Goal: Task Accomplishment & Management: Manage account settings

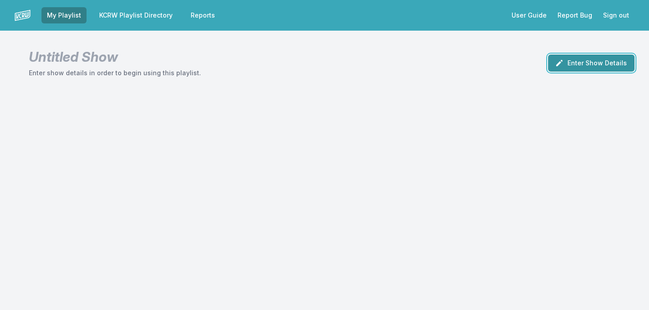
click at [590, 67] on button "Enter Show Details" at bounding box center [591, 63] width 87 height 17
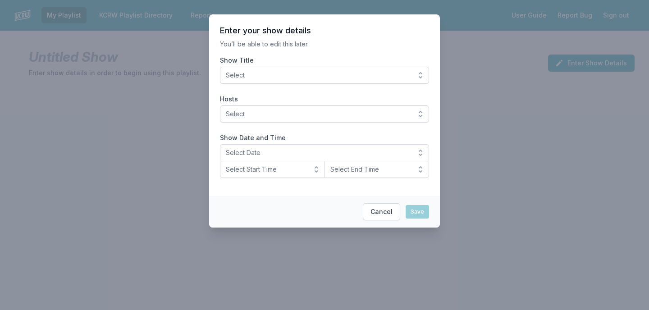
click at [376, 71] on span "Select" at bounding box center [318, 75] width 185 height 9
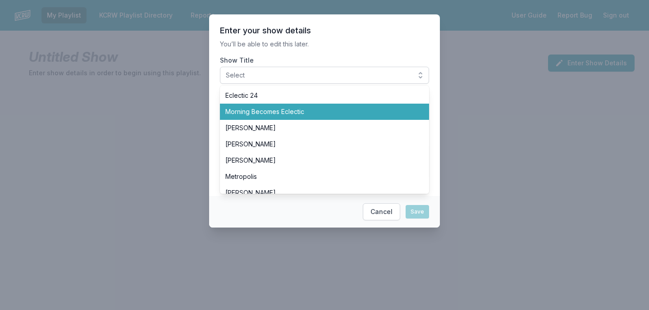
click at [314, 107] on span "Morning Becomes Eclectic" at bounding box center [318, 111] width 187 height 9
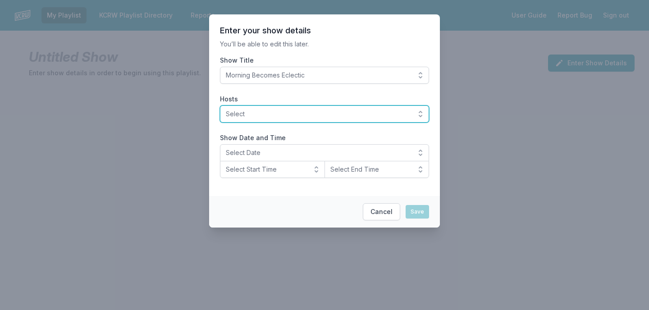
click at [291, 118] on span "Select" at bounding box center [318, 114] width 185 height 9
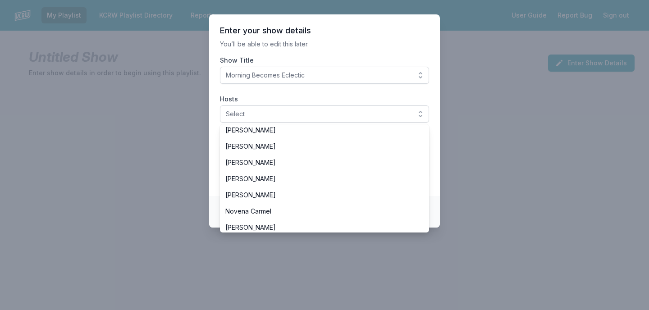
scroll to position [158, 0]
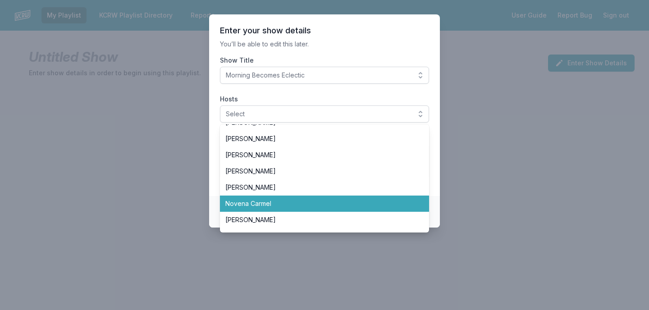
click at [258, 205] on span "Novena Carmel" at bounding box center [318, 203] width 187 height 9
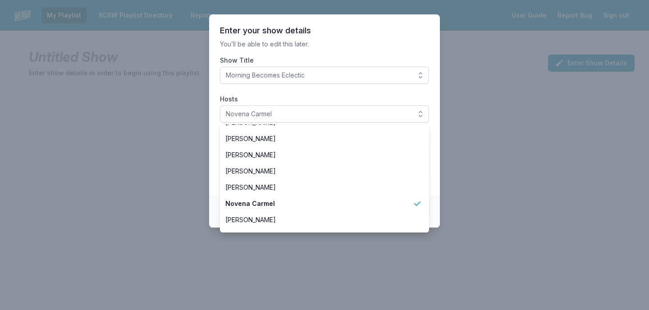
click at [356, 43] on p "You’ll be able to edit this later." at bounding box center [324, 44] width 209 height 9
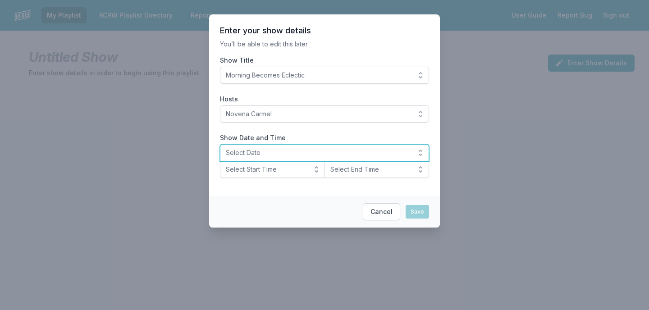
click at [280, 154] on span "Select Date" at bounding box center [318, 152] width 185 height 9
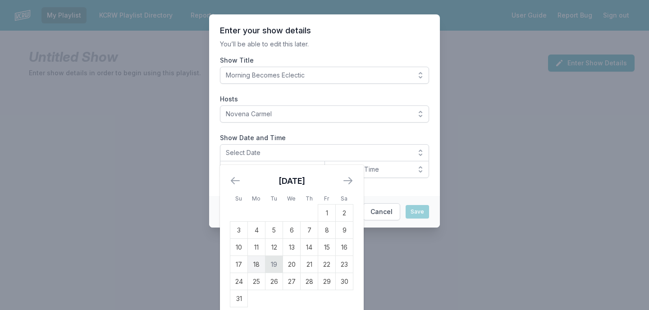
click at [277, 264] on td "19" at bounding box center [274, 264] width 18 height 17
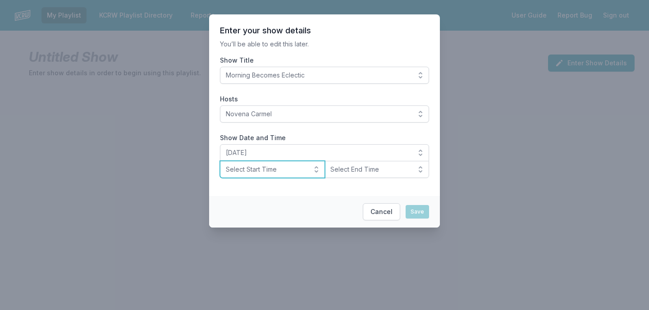
click at [280, 171] on span "Select Start Time" at bounding box center [266, 169] width 81 height 9
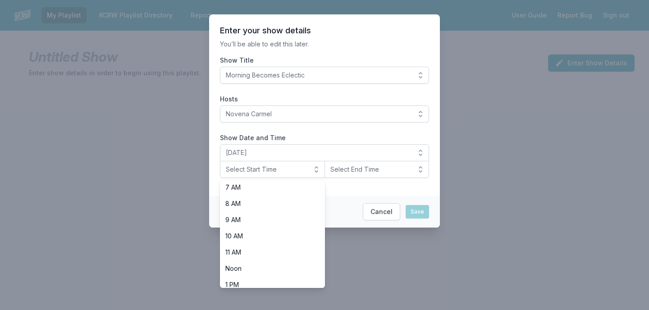
scroll to position [122, 0]
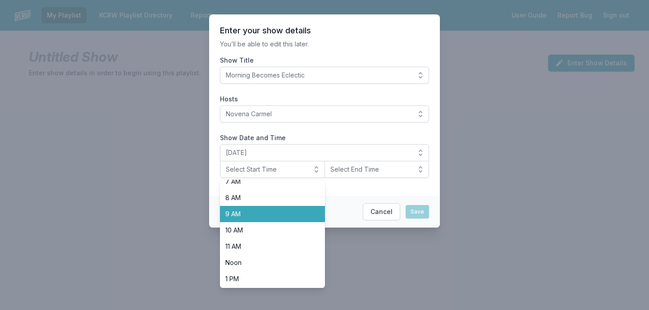
click at [283, 214] on span "9 AM" at bounding box center [266, 214] width 83 height 9
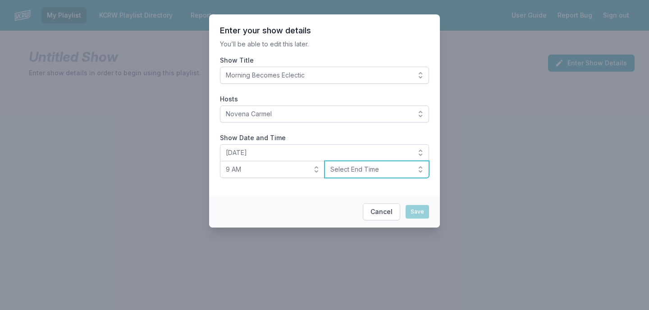
click at [361, 166] on span "Select End Time" at bounding box center [370, 169] width 81 height 9
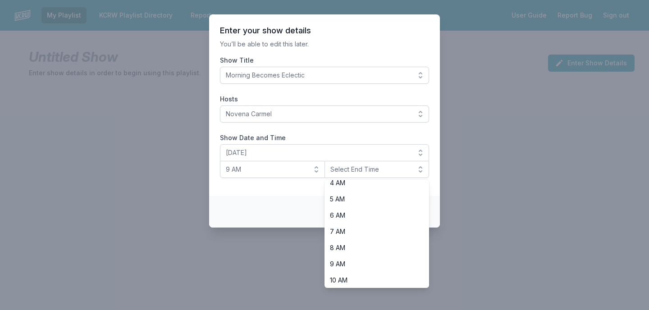
scroll to position [126, 0]
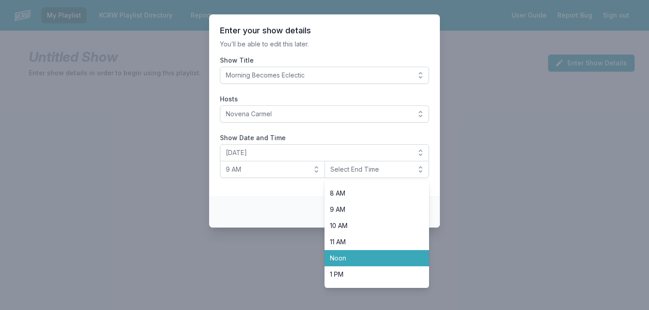
click at [343, 251] on li "Noon" at bounding box center [376, 258] width 105 height 16
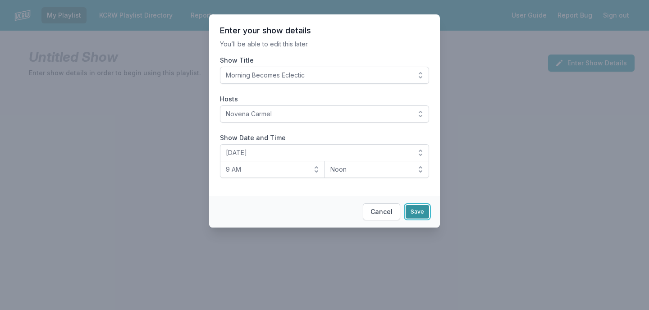
click at [417, 215] on button "Save" at bounding box center [417, 212] width 23 height 14
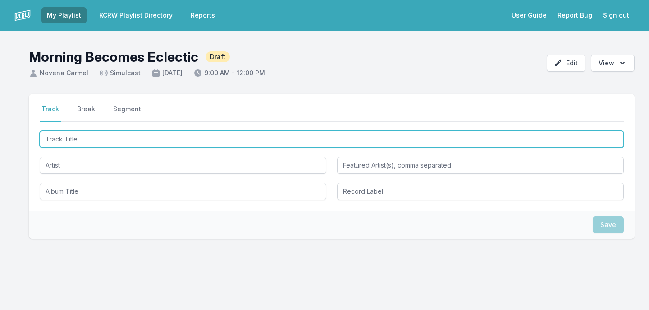
click at [197, 138] on input "Track Title" at bounding box center [332, 139] width 584 height 17
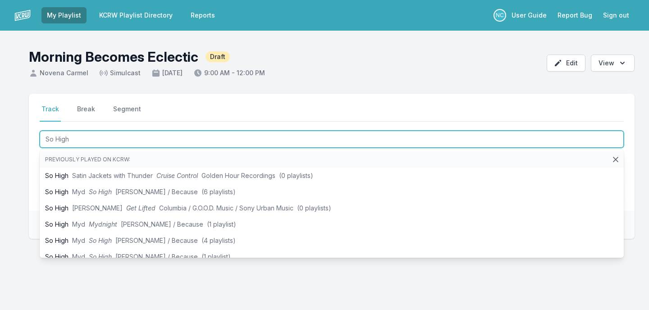
type input "So High"
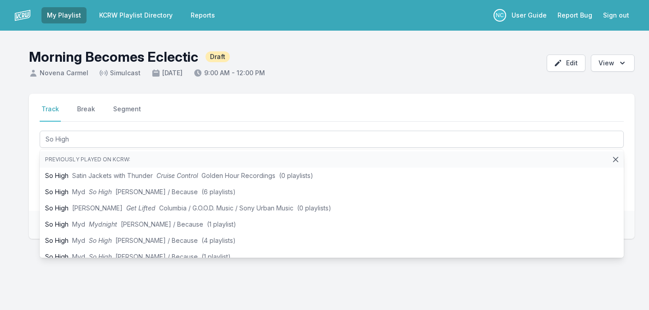
click at [20, 201] on div "Select a tab Track Break Segment Track Break Segment So High Previously played …" at bounding box center [324, 210] width 649 height 232
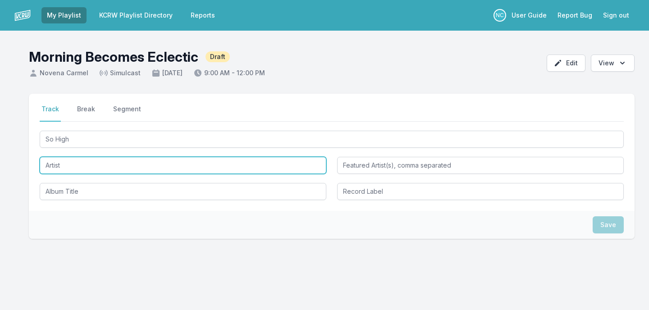
click at [68, 164] on input "Artist" at bounding box center [183, 165] width 287 height 17
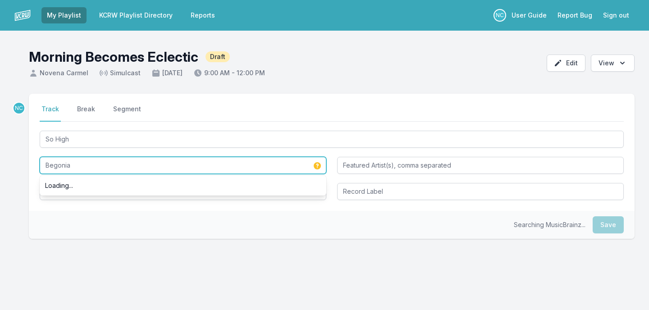
type input "Begonia"
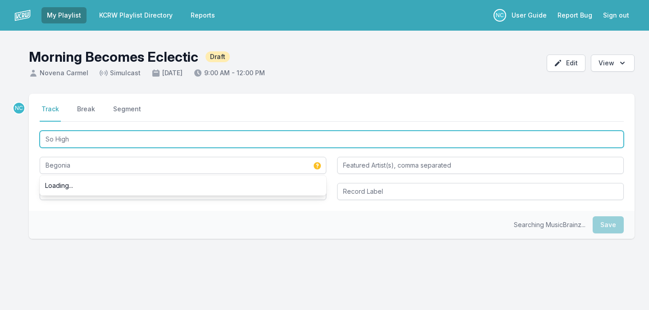
click at [75, 141] on input "So High" at bounding box center [332, 139] width 584 height 17
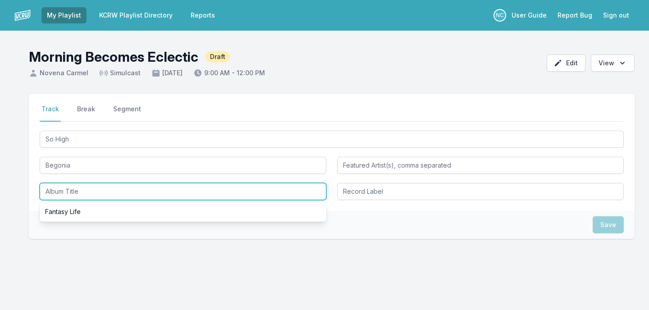
click at [78, 185] on input "Album Title" at bounding box center [183, 191] width 287 height 17
paste input "So High"
type input "So High"
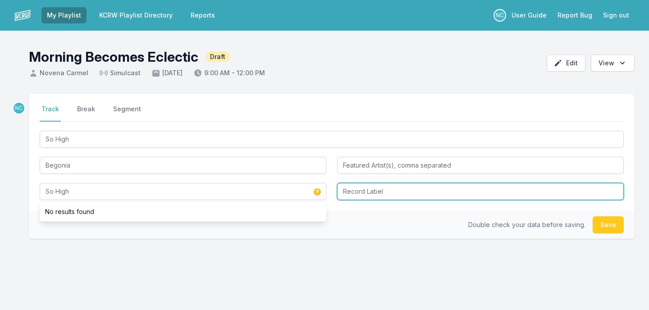
click at [383, 193] on input "Record Label" at bounding box center [480, 191] width 287 height 17
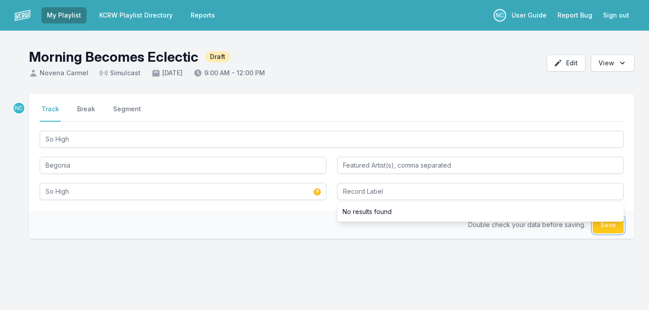
click at [610, 226] on button "Save" at bounding box center [608, 224] width 31 height 17
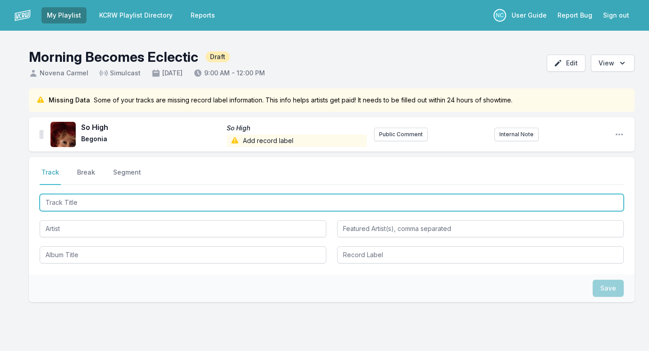
click at [122, 201] on input "Track Title" at bounding box center [332, 202] width 584 height 17
type input "Always The Horse, Never the Jockey"
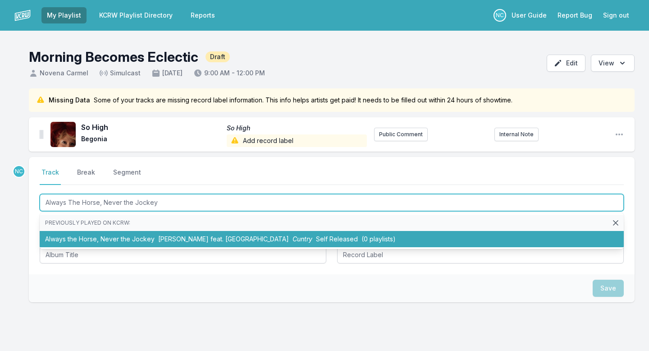
click at [109, 234] on li "Always the Horse, Never the Jockey Cleo Reed feat. Iwewe Cuntry Self Released (…" at bounding box center [332, 239] width 584 height 16
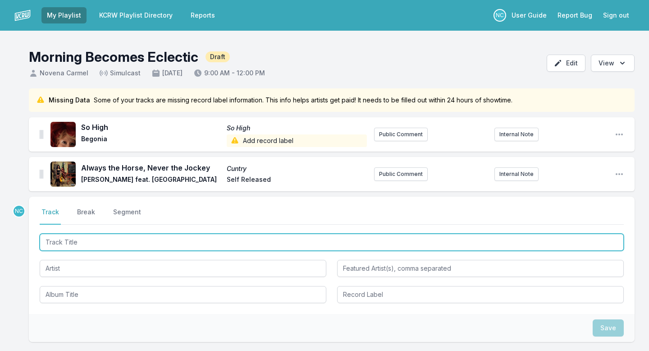
click at [126, 250] on input "Track Title" at bounding box center [332, 241] width 584 height 17
type input "n"
type input "Annihilation"
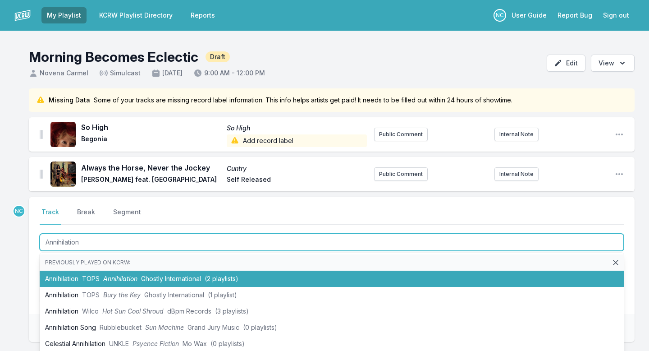
click at [95, 275] on span "TOPS" at bounding box center [91, 278] width 18 height 8
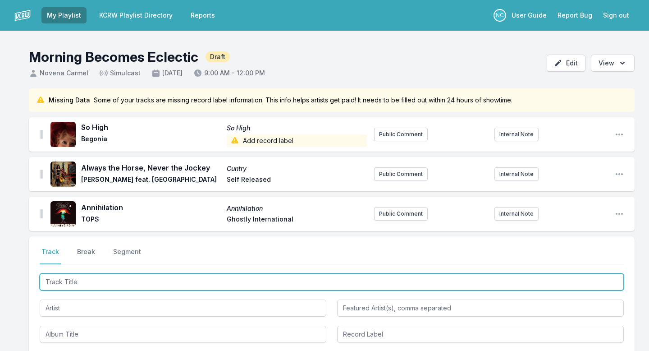
click at [114, 281] on input "Track Title" at bounding box center [332, 281] width 584 height 17
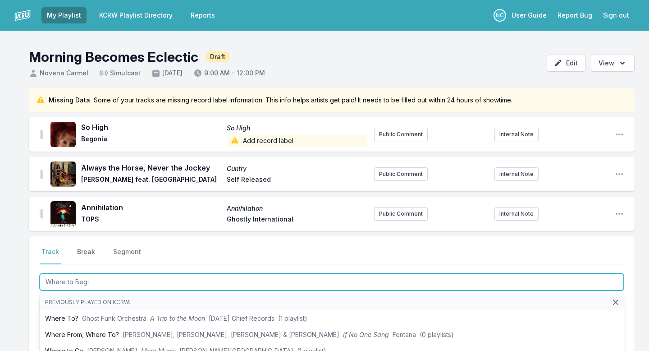
type input "Where to Begin"
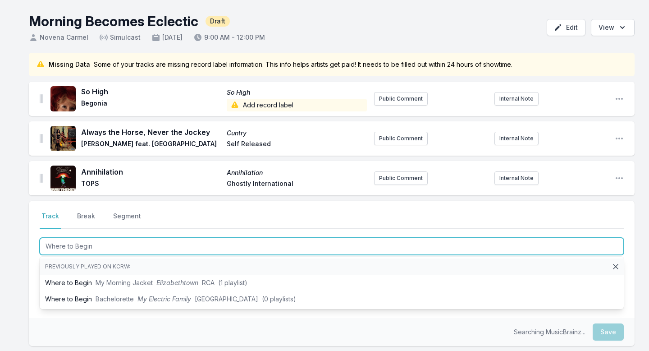
scroll to position [36, 0]
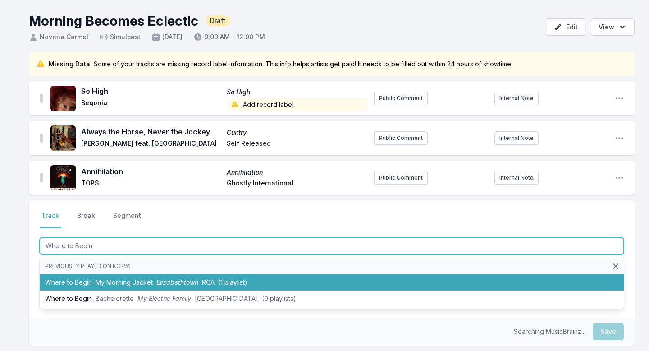
click at [121, 281] on span "My Morning Jacket" at bounding box center [124, 282] width 57 height 8
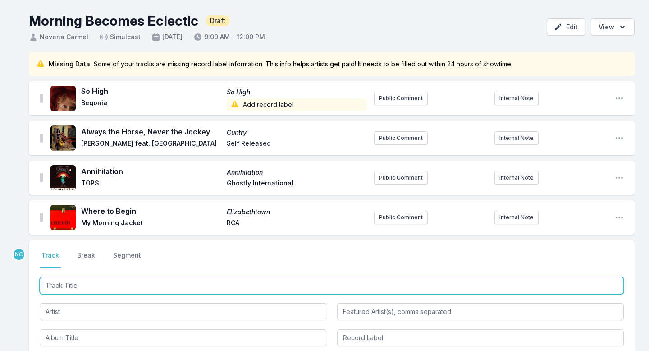
click at [107, 288] on input "Track Title" at bounding box center [332, 285] width 584 height 17
type input "Cards on the Table"
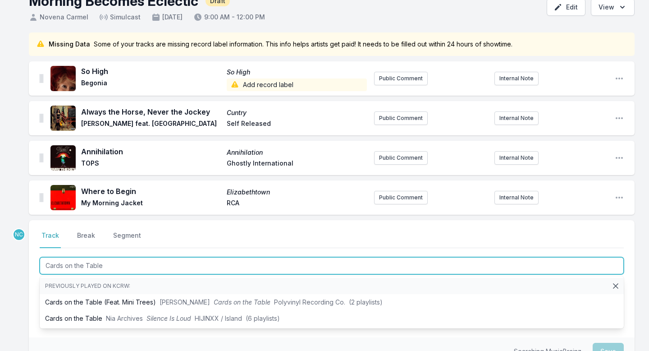
scroll to position [56, 0]
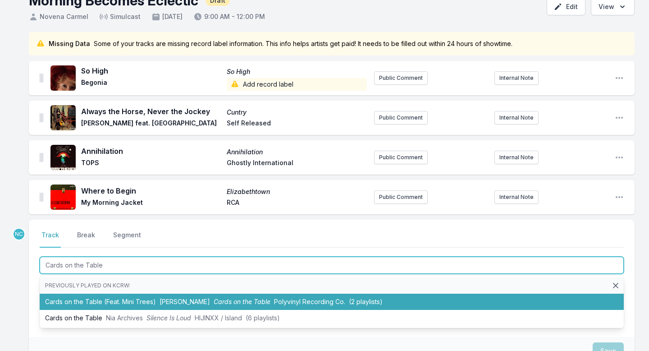
click at [100, 306] on li "Cards on the Table (Feat. Mini Trees) Jay Som Cards on the Table Polyvinyl Reco…" at bounding box center [332, 301] width 584 height 16
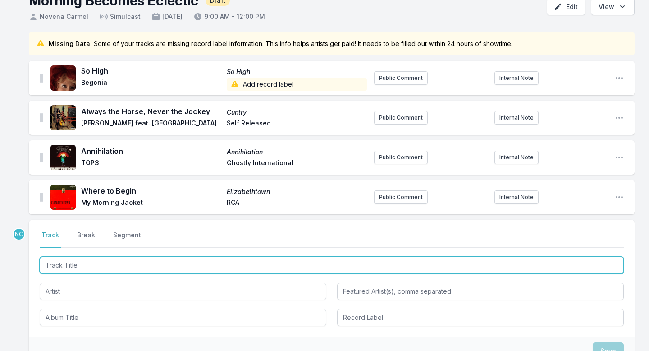
click at [114, 269] on input "Track Title" at bounding box center [332, 264] width 584 height 17
type input "Phone"
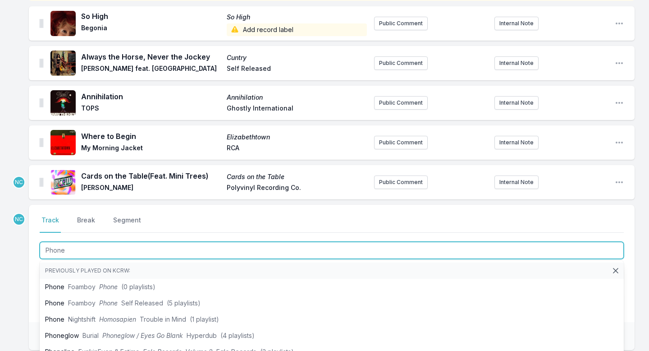
scroll to position [115, 0]
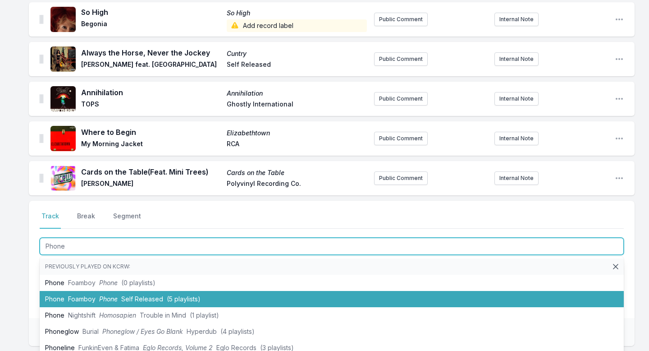
click at [123, 297] on span "Self Released" at bounding box center [142, 299] width 42 height 8
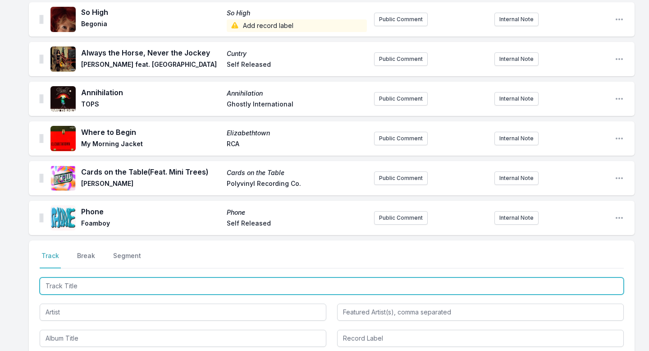
scroll to position [155, 0]
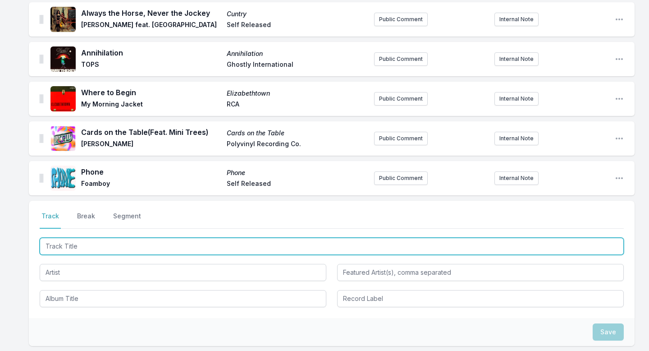
click at [110, 246] on input "Track Title" at bounding box center [332, 246] width 584 height 17
type input "24/7"
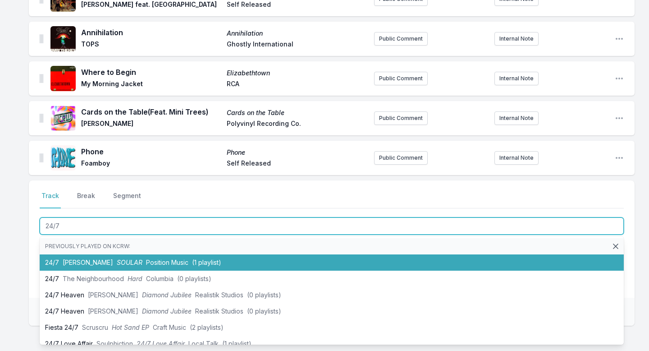
click at [117, 259] on span "SOULAR" at bounding box center [130, 262] width 26 height 8
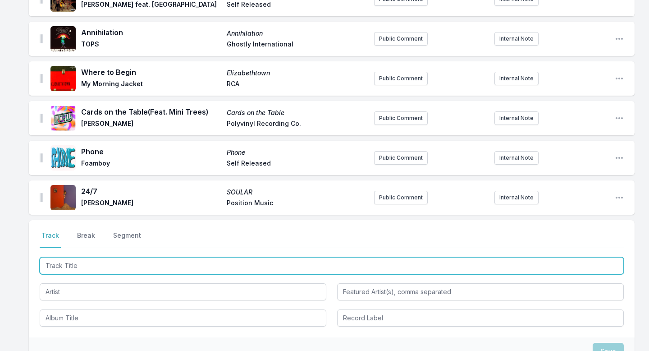
scroll to position [215, 0]
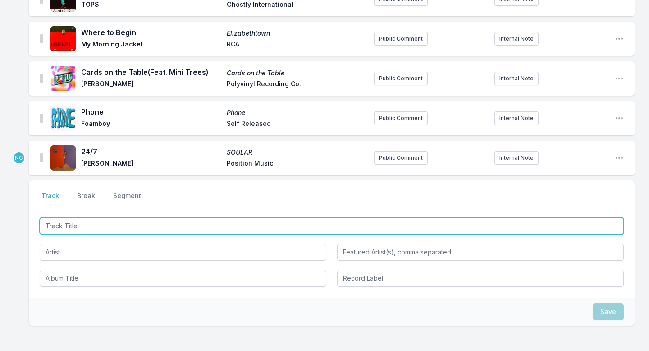
click at [102, 230] on input "Track Title" at bounding box center [332, 225] width 584 height 17
type input "Enigami"
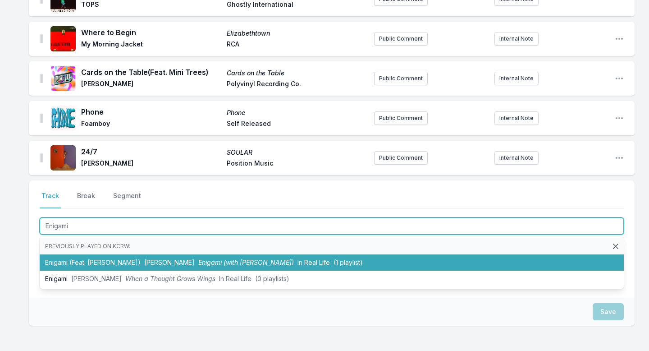
click at [100, 257] on li "Enigami (Feat. Mei Semones) Luna Li Enigami (with Mei Semones) In Real Life (1 …" at bounding box center [332, 262] width 584 height 16
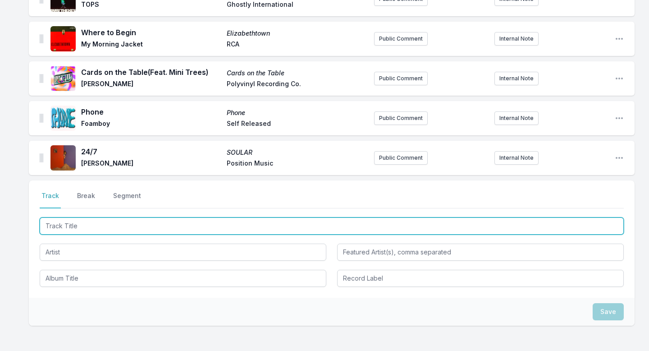
scroll to position [254, 0]
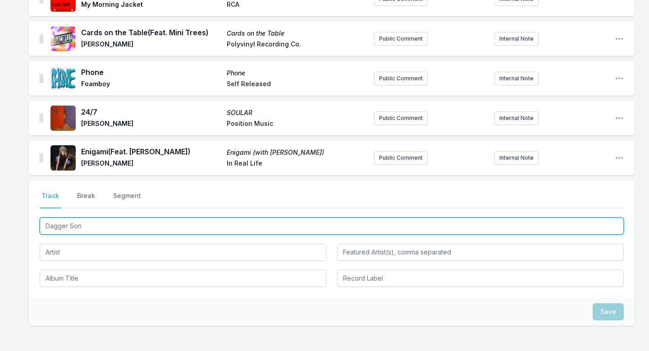
type input "Dagger Song"
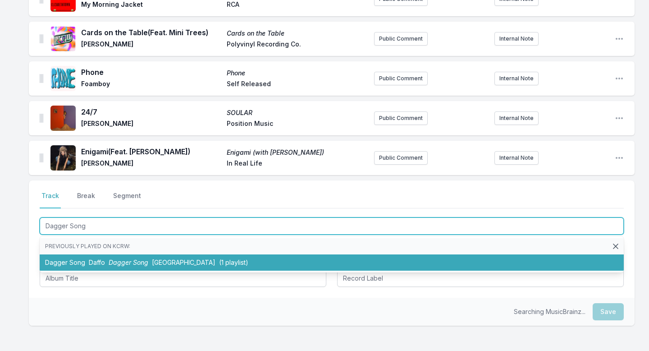
click at [109, 264] on span "Dagger Song" at bounding box center [129, 262] width 40 height 8
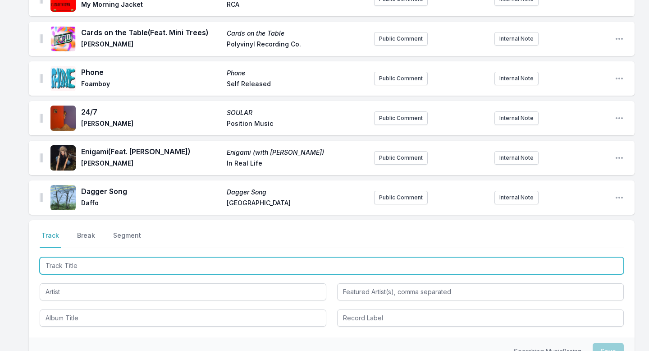
scroll to position [294, 0]
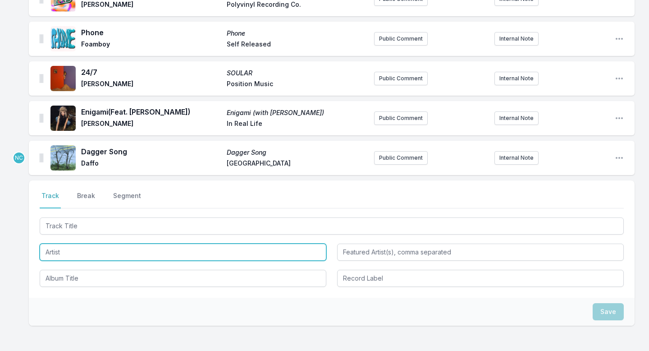
click at [99, 255] on input "Artist" at bounding box center [183, 251] width 287 height 17
type input "WAVES"
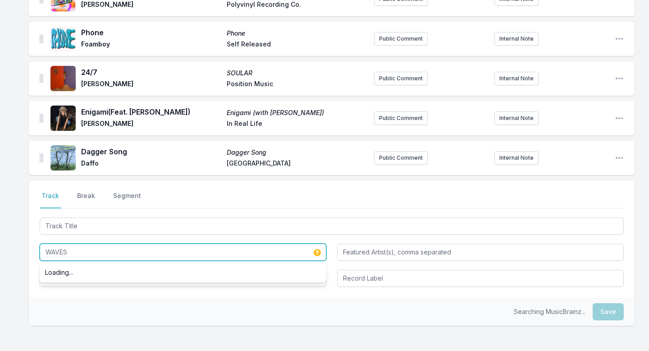
click at [96, 252] on input "WAVES" at bounding box center [183, 251] width 287 height 17
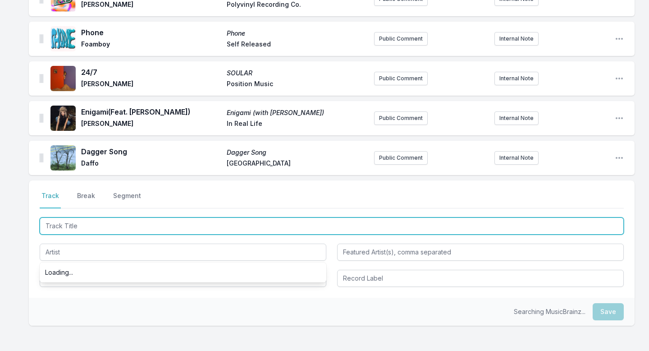
click at [95, 225] on input "Track Title" at bounding box center [332, 225] width 584 height 17
paste input "WAVES"
type input "WAVES"
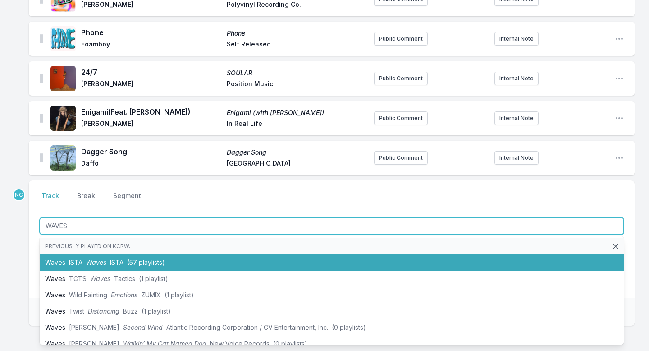
click at [91, 257] on li "Waves ISTA Waves ISTA (57 playlists)" at bounding box center [332, 262] width 584 height 16
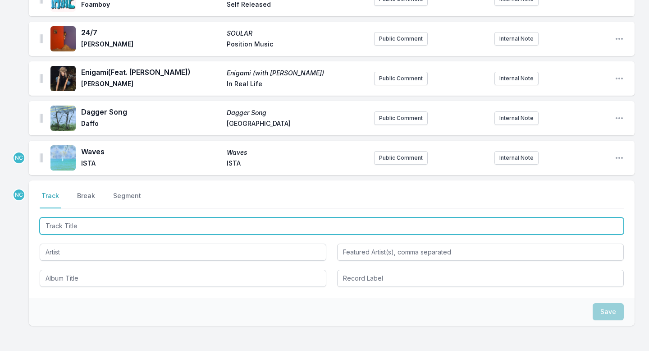
click at [91, 226] on input "Track Title" at bounding box center [332, 225] width 584 height 17
type input "Her Morning Elegance"
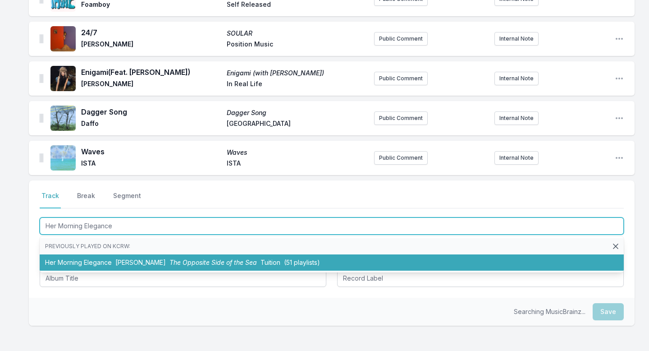
click at [87, 257] on li "Her Morning Elegance Oren Lavie The Opposite Side of the Sea Tuition (51 playli…" at bounding box center [332, 262] width 584 height 16
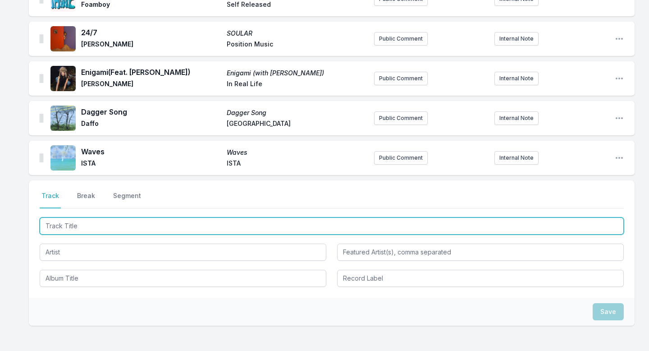
scroll to position [373, 0]
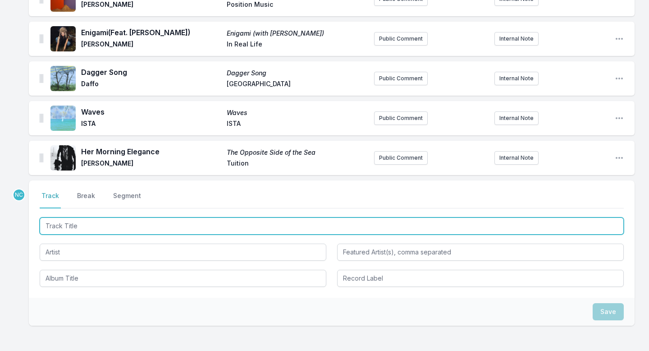
click at [122, 224] on input "Track Title" at bounding box center [332, 225] width 584 height 17
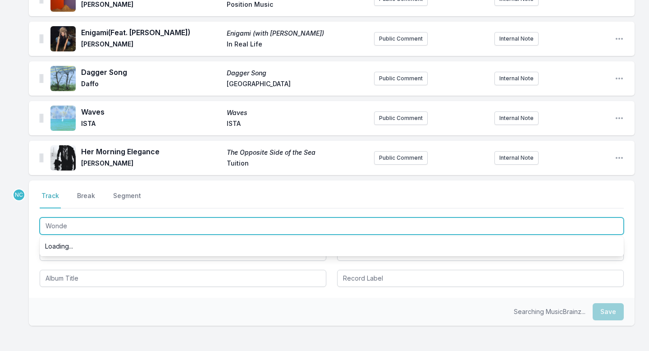
type input "Wonder"
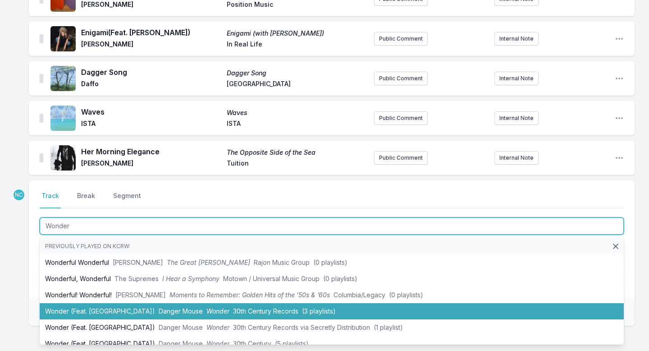
click at [112, 310] on li "Wonder (Feat. MorMor) Danger Mouse Wonder 30th Century Records (3 playlists)" at bounding box center [332, 311] width 584 height 16
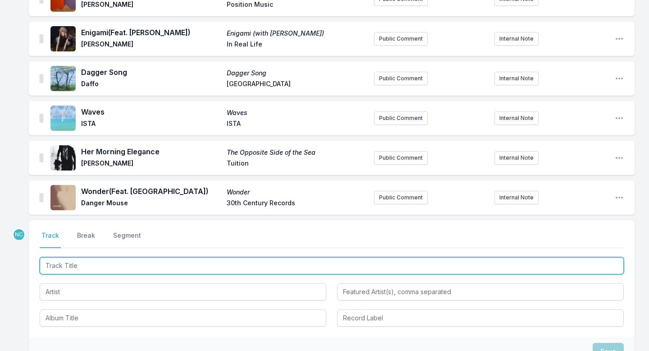
scroll to position [413, 0]
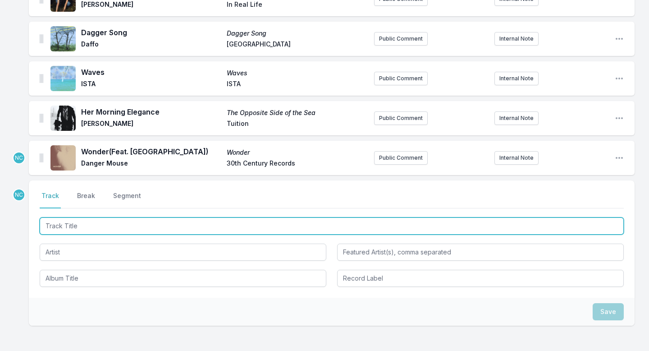
click at [132, 224] on input "Track Title" at bounding box center [332, 225] width 584 height 17
type input "Returning"
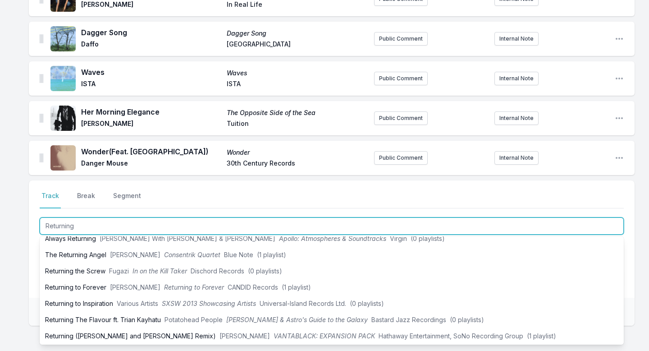
scroll to position [171, 0]
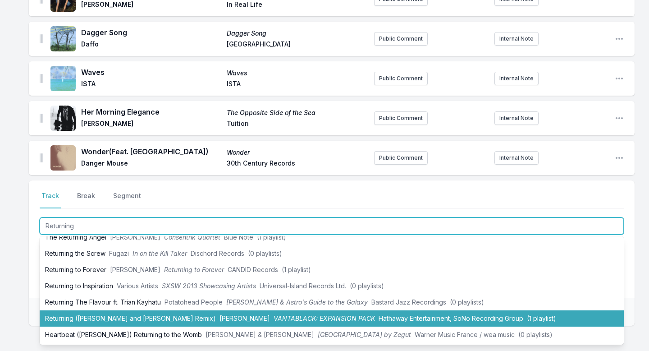
click at [127, 310] on li "Returning (Lalah Hathaway and Phil Beaudreau Remix) Lalah Hathaway VANTABLACK: …" at bounding box center [332, 318] width 584 height 16
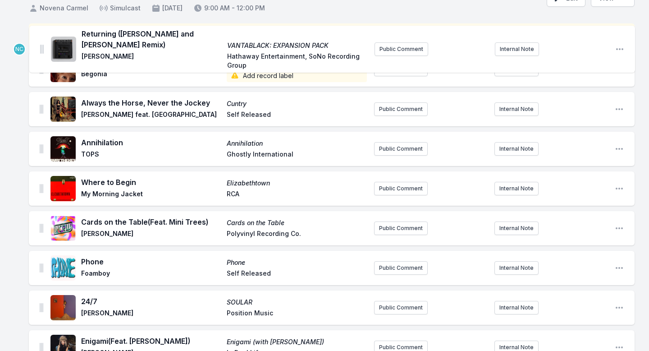
scroll to position [0, 0]
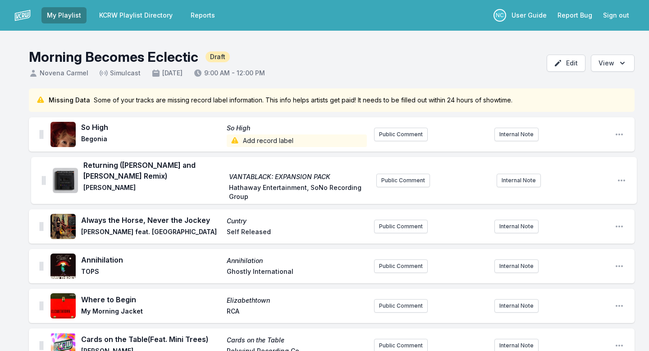
drag, startPoint x: 42, startPoint y: 149, endPoint x: 44, endPoint y: 174, distance: 24.4
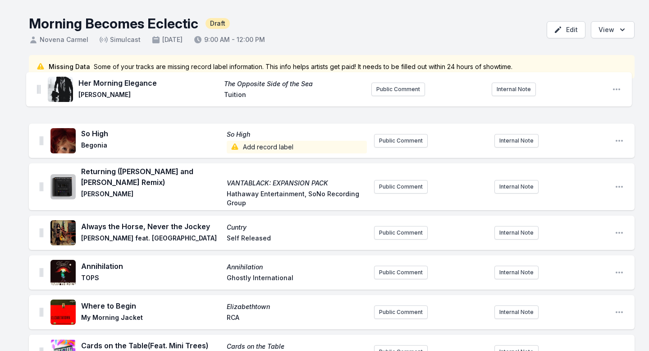
scroll to position [21, 0]
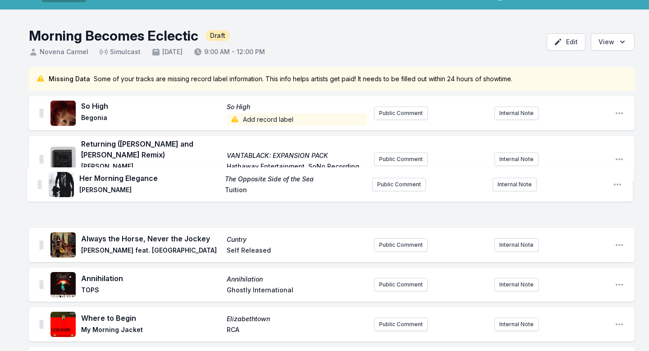
drag, startPoint x: 42, startPoint y: 161, endPoint x: 40, endPoint y: 176, distance: 15.4
click at [40, 176] on ul "So High So High Begonia Add record label Public Comment Internal Note Open play…" at bounding box center [332, 357] width 606 height 523
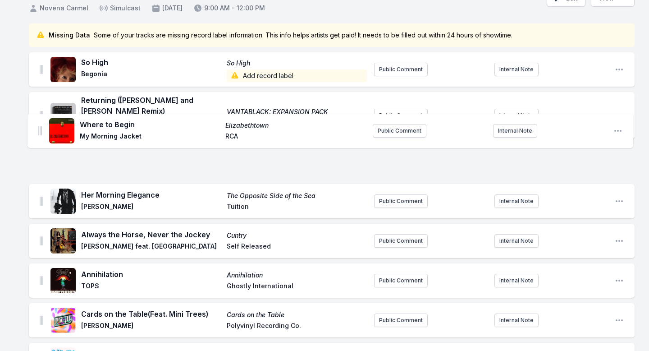
scroll to position [55, 0]
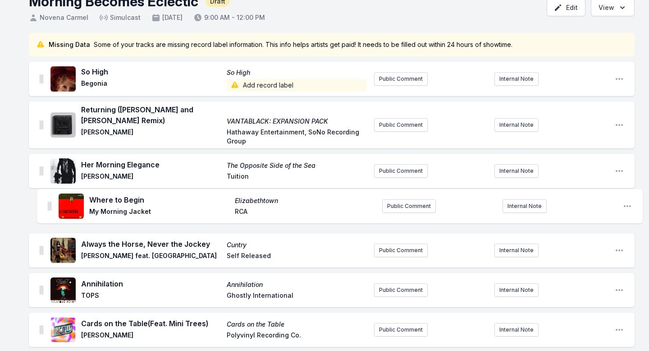
drag, startPoint x: 41, startPoint y: 145, endPoint x: 49, endPoint y: 201, distance: 56.9
click at [49, 201] on ul "So High So High Begonia Add record label Public Comment Internal Note Open play…" at bounding box center [332, 323] width 606 height 523
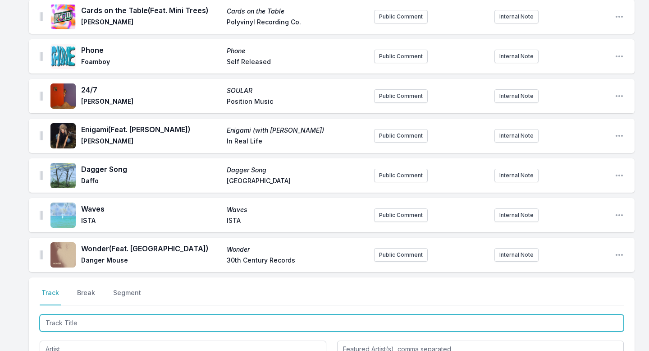
scroll to position [420, 0]
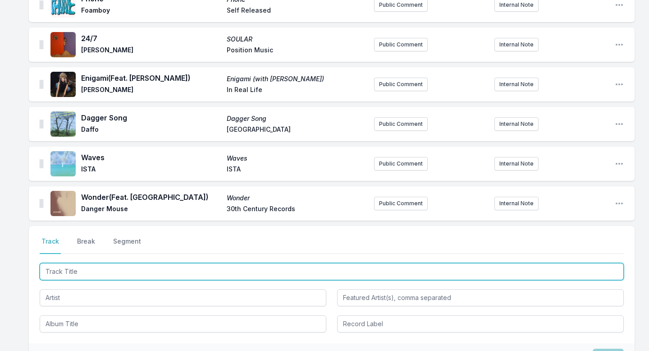
click at [63, 271] on input "Track Title" at bounding box center [332, 271] width 584 height 17
type input "Stay"
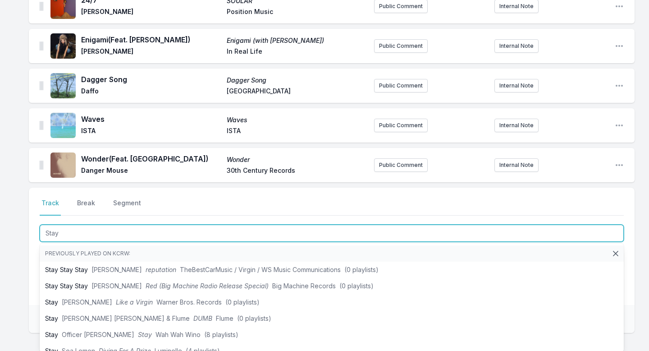
scroll to position [473, 0]
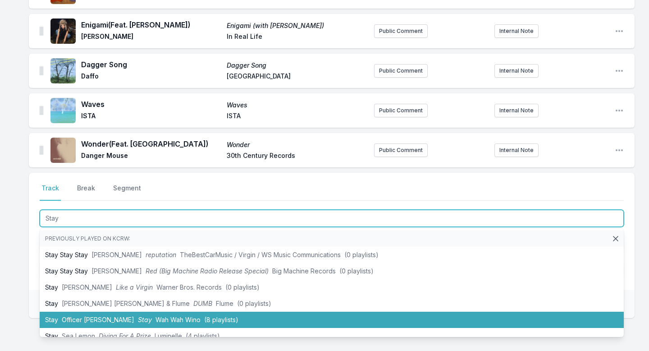
click at [61, 310] on li "Stay Officer John Stay Wah Wah Wino (8 playlists)" at bounding box center [332, 319] width 584 height 16
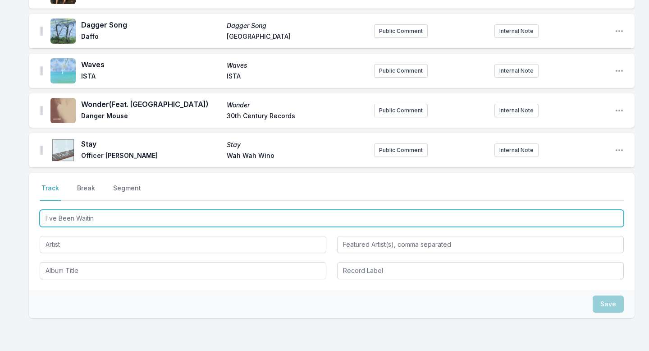
type input "I've Been Waiting"
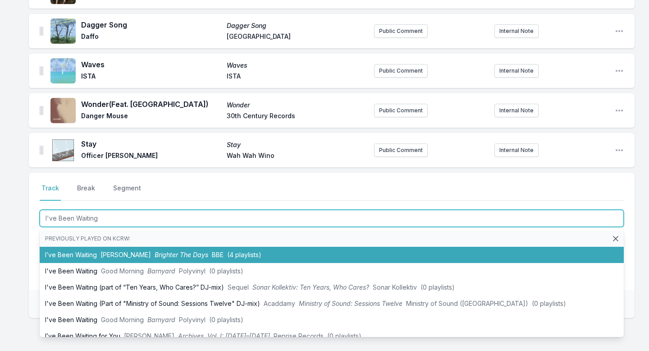
click at [110, 251] on span "Omar" at bounding box center [125, 255] width 50 height 8
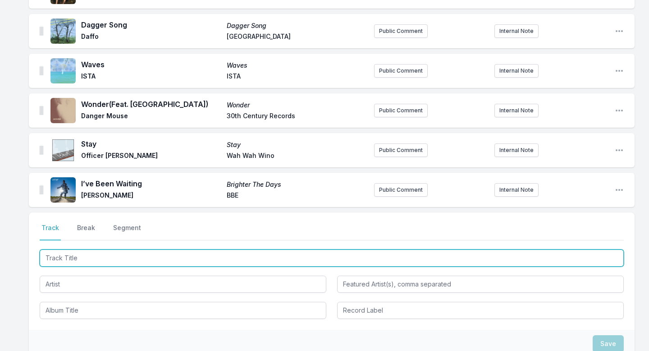
scroll to position [552, 0]
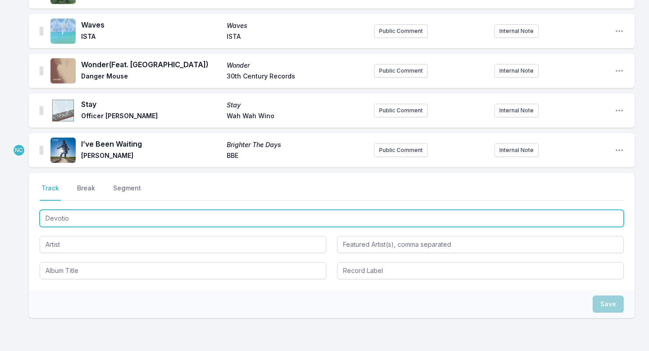
type input "Devotion"
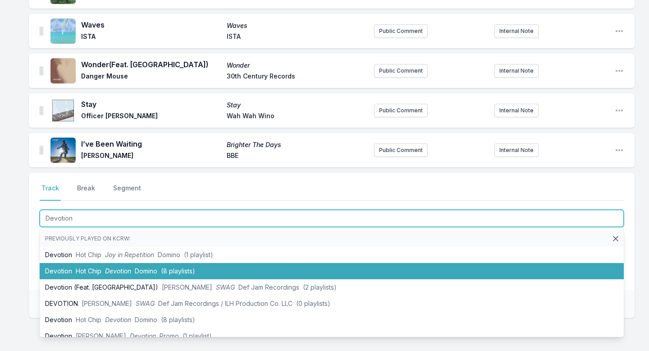
click at [109, 272] on span "Devotion" at bounding box center [118, 271] width 26 height 8
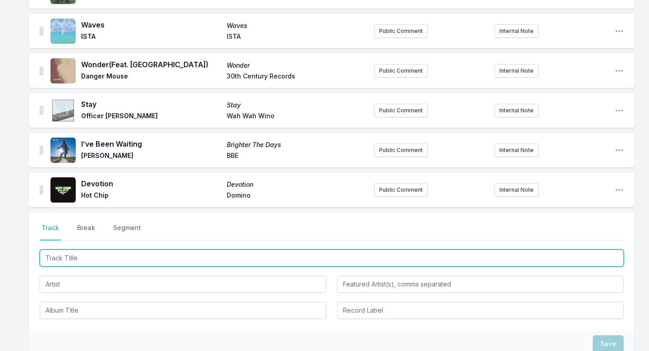
scroll to position [592, 0]
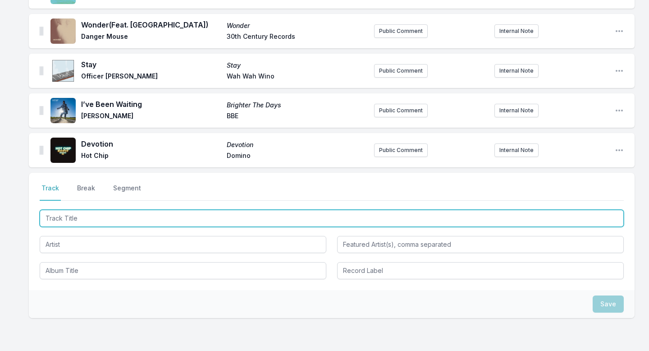
click at [139, 216] on input "Track Title" at bounding box center [332, 218] width 584 height 17
type input "You're Gonna Win"
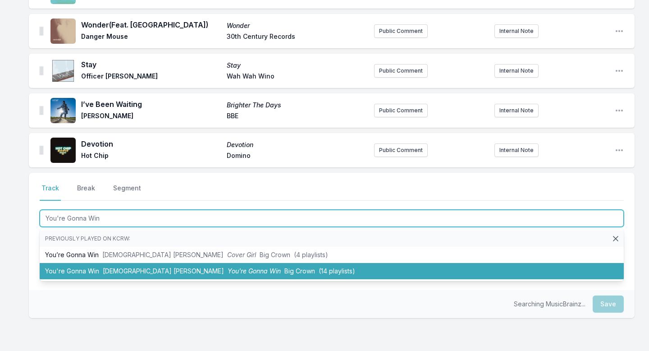
click at [228, 273] on span "You're Gonna Win" at bounding box center [254, 271] width 53 height 8
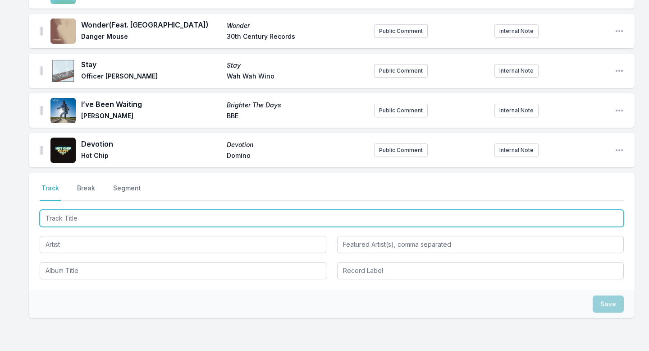
scroll to position [631, 0]
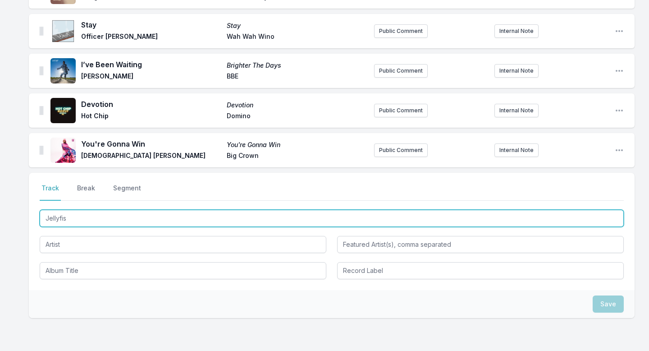
type input "Jellyfish"
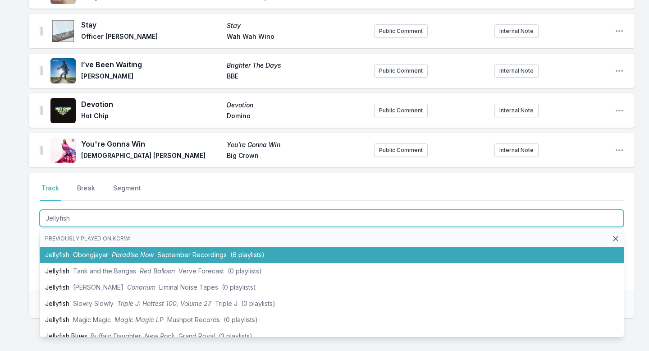
click at [150, 260] on li "Jellyfish Obongjayar Paradise Now September Recordings (6 playlists)" at bounding box center [332, 255] width 584 height 16
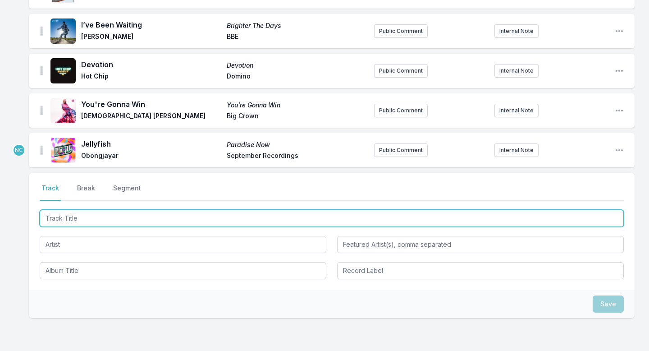
click at [140, 213] on input "Track Title" at bounding box center [332, 218] width 584 height 17
type input "i"
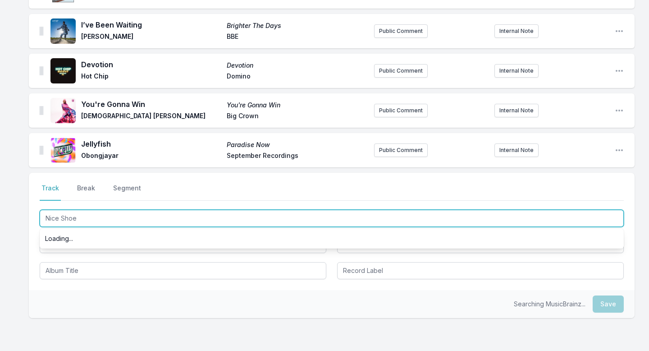
type input "Nice Shoes"
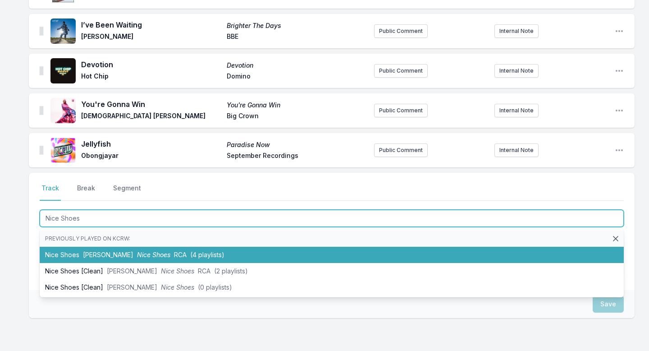
click at [154, 250] on li "Nice Shoes Steve Lacy Nice Shoes RCA (4 playlists)" at bounding box center [332, 255] width 584 height 16
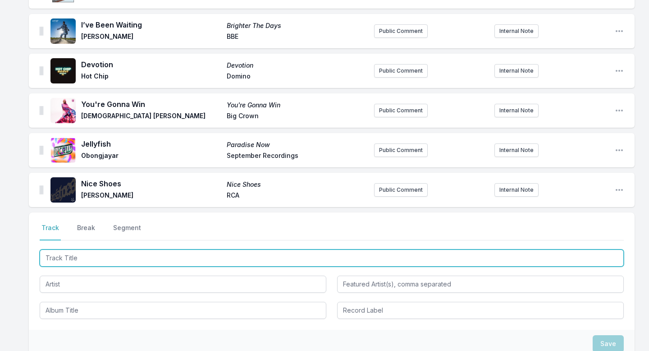
scroll to position [711, 0]
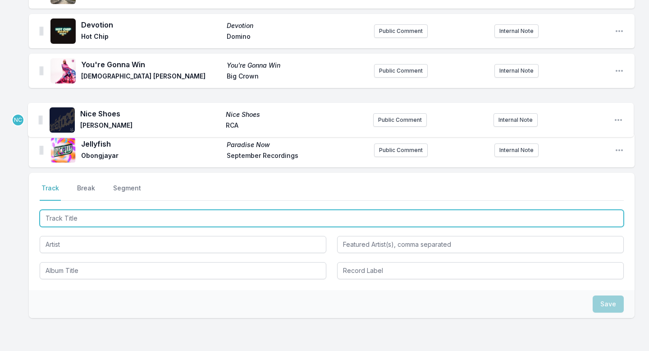
drag, startPoint x: 41, startPoint y: 148, endPoint x: 40, endPoint y: 115, distance: 32.9
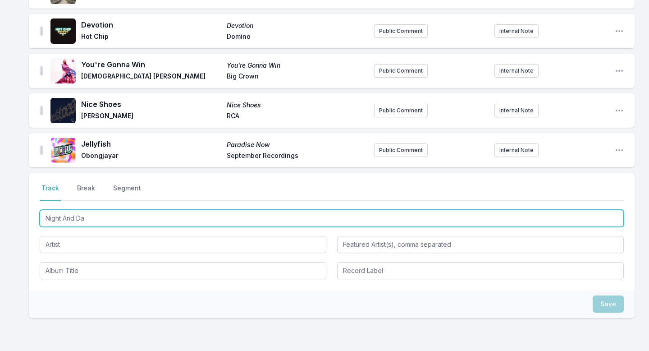
type input "Night And Day"
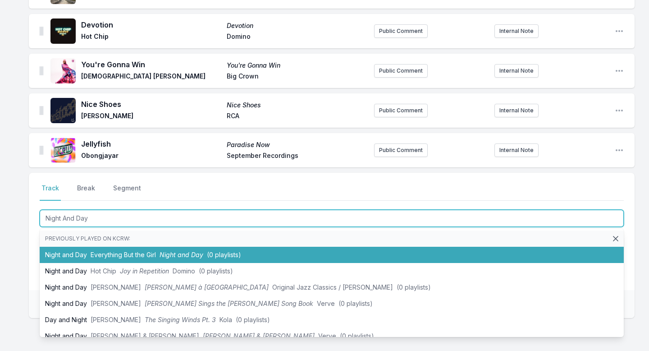
click at [90, 256] on li "Night and Day Everything But the Girl Night and Day (0 playlists)" at bounding box center [332, 255] width 584 height 16
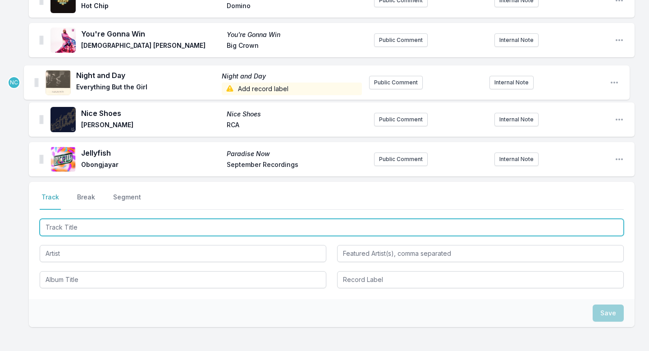
scroll to position [737, 0]
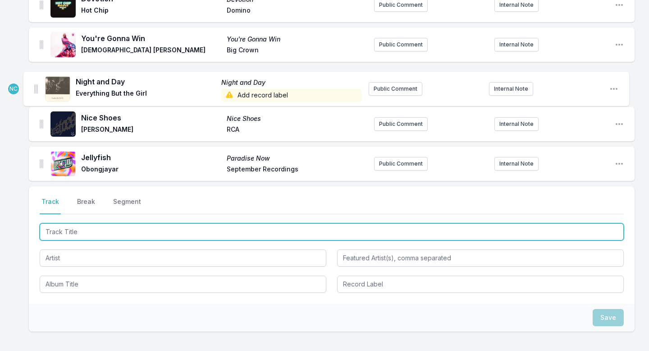
drag, startPoint x: 41, startPoint y: 148, endPoint x: 34, endPoint y: 82, distance: 66.1
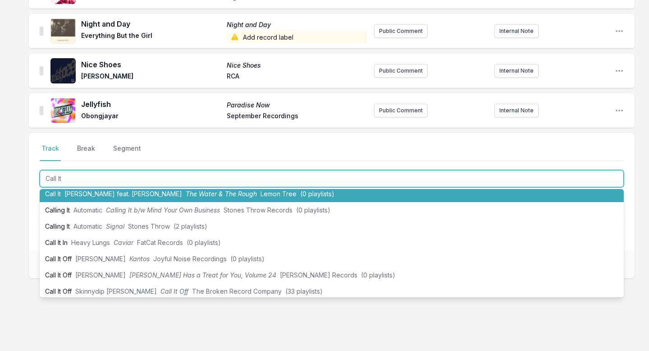
scroll to position [0, 0]
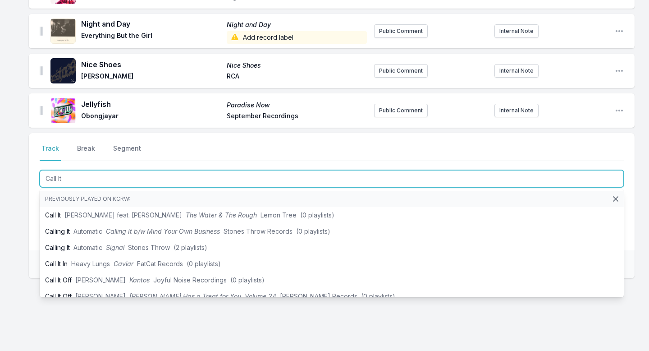
type input "Call It"
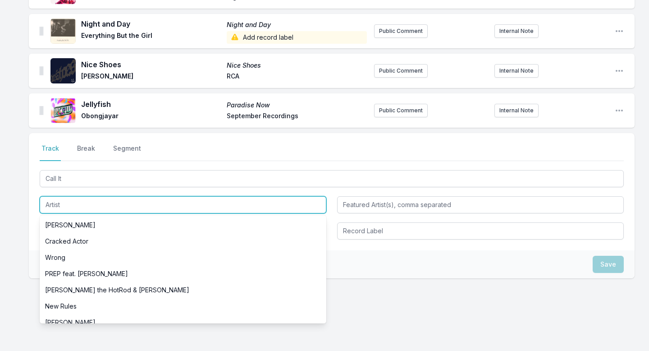
click at [62, 206] on input "Artist" at bounding box center [183, 204] width 287 height 17
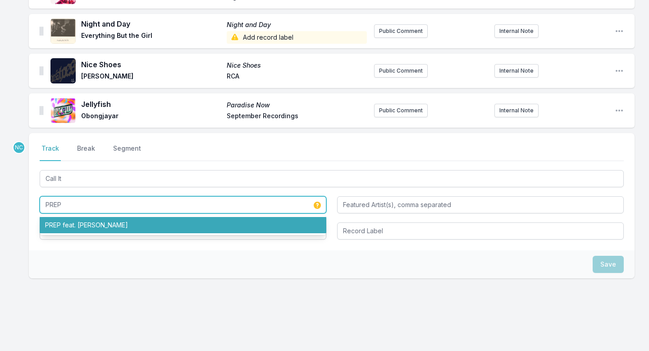
click at [66, 221] on li "PREP feat. Eddie Chacon" at bounding box center [183, 225] width 287 height 16
type input "PREP"
type input "Eddie Chacon"
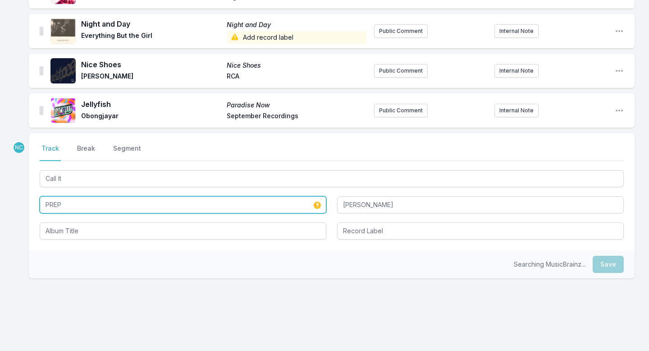
type input "PREP"
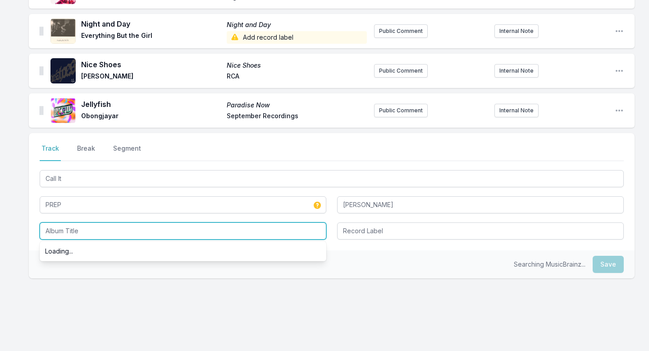
click at [69, 224] on input "Album Title" at bounding box center [183, 230] width 287 height 17
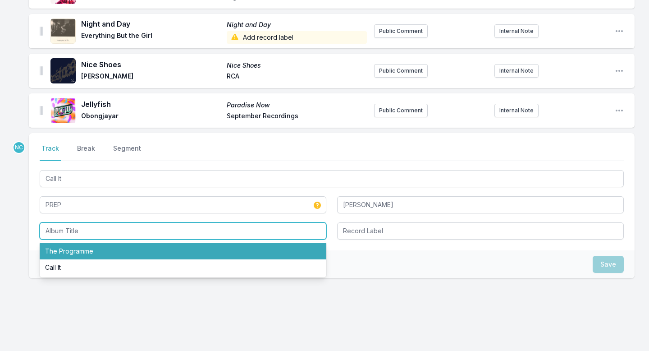
click at [78, 247] on li "The Programme" at bounding box center [183, 251] width 287 height 16
type input "The Programme"
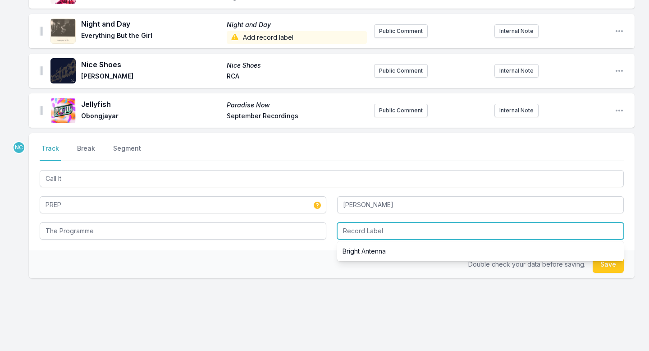
click at [372, 236] on input "Record Label" at bounding box center [480, 230] width 287 height 17
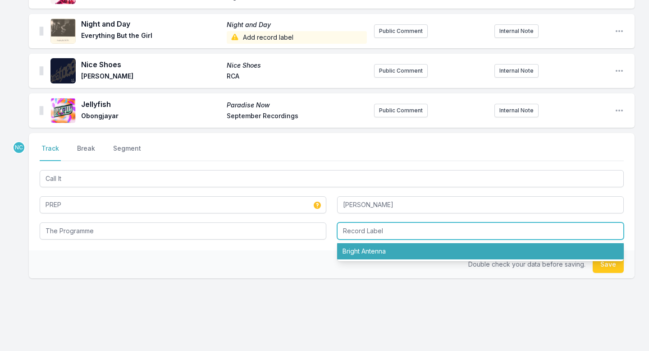
click at [376, 248] on li "Bright Antenna" at bounding box center [480, 251] width 287 height 16
type input "Bright Antenna"
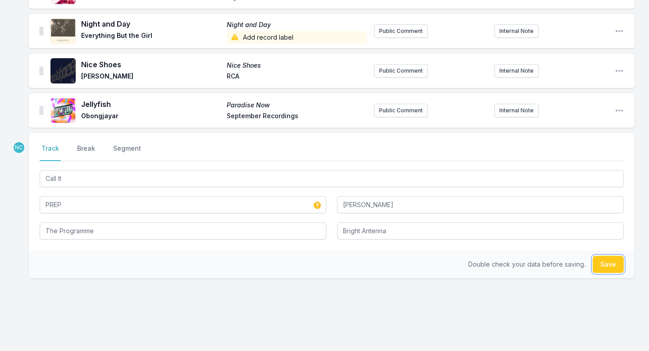
click at [607, 267] on button "Save" at bounding box center [608, 264] width 31 height 17
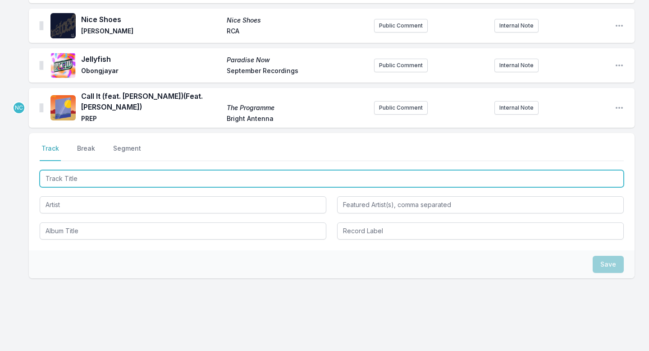
click at [394, 176] on input "Track Title" at bounding box center [332, 178] width 584 height 17
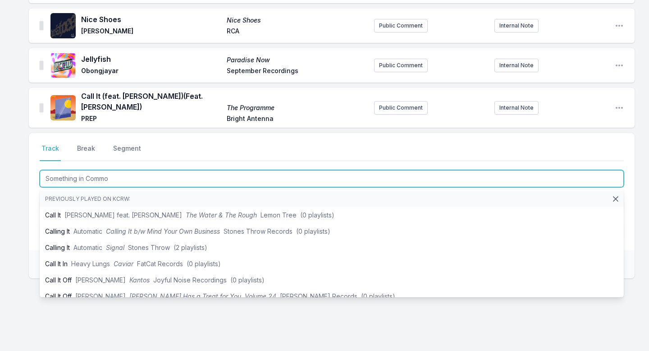
type input "Something in Common"
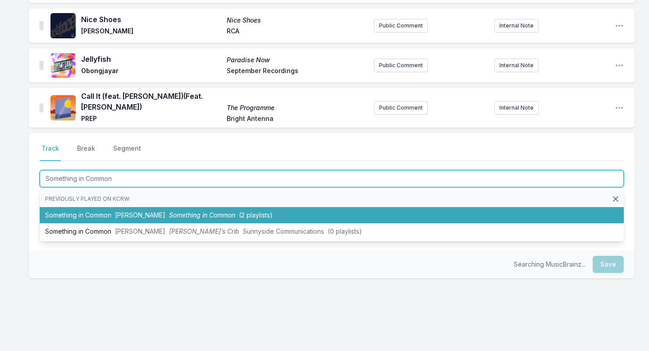
click at [358, 214] on li "Something in Common Kendra Morris Something in Common (2 playlists)" at bounding box center [332, 215] width 584 height 16
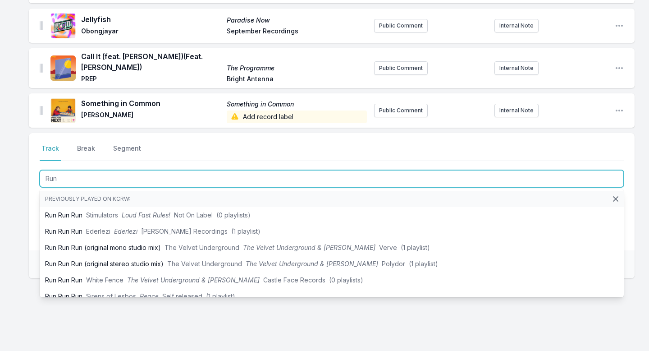
type input "Run"
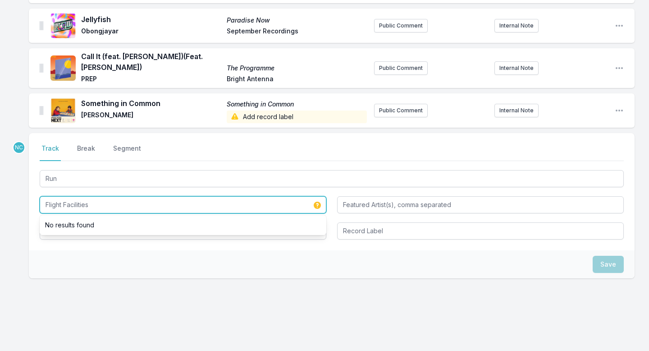
type input "Flight Facilities"
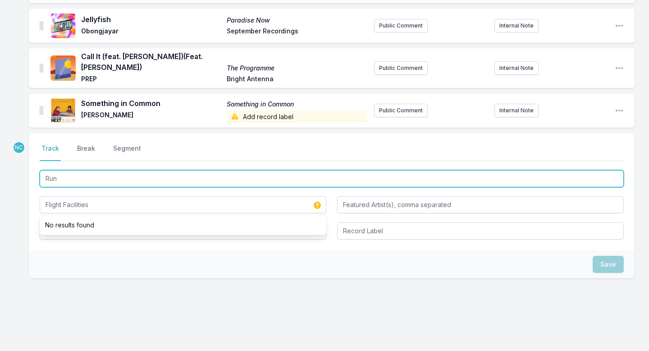
click at [286, 178] on input "Run" at bounding box center [332, 178] width 584 height 17
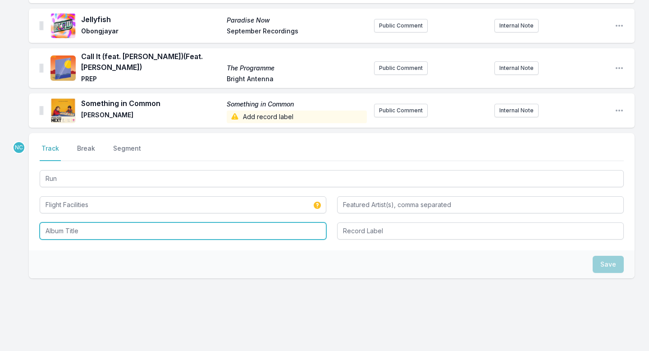
click at [234, 227] on input "Album Title" at bounding box center [183, 230] width 287 height 17
paste input "Run"
type input "Run"
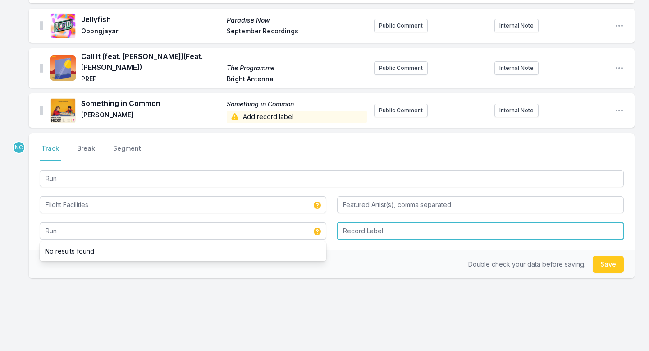
click at [403, 226] on input "Record Label" at bounding box center [480, 230] width 287 height 17
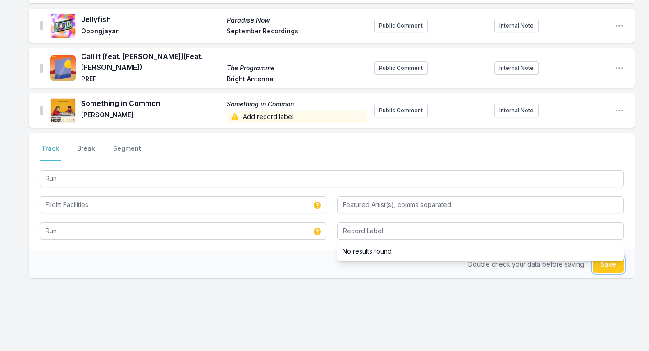
click at [603, 270] on button "Save" at bounding box center [608, 264] width 31 height 17
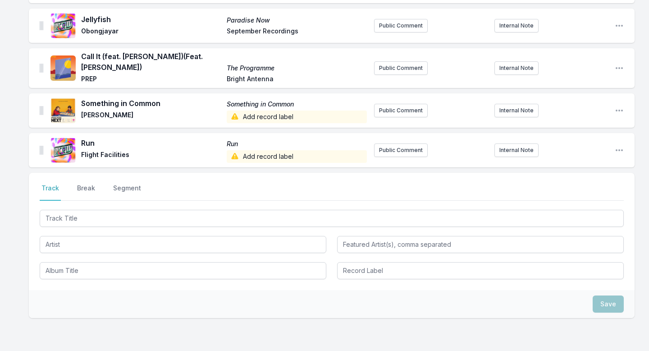
scroll to position [914, 0]
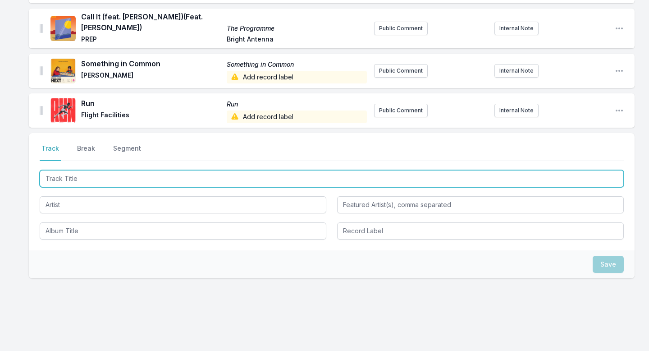
click at [295, 177] on input "Track Title" at bounding box center [332, 178] width 584 height 17
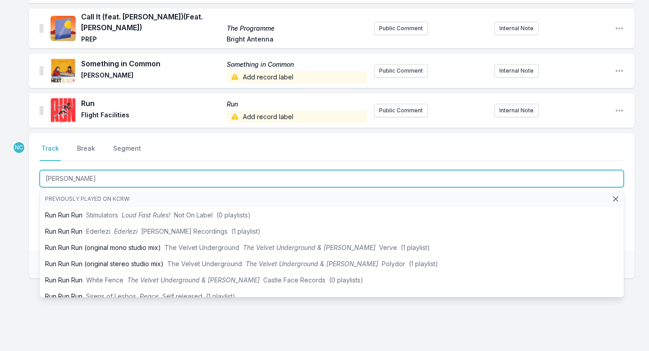
type input "Paradise"
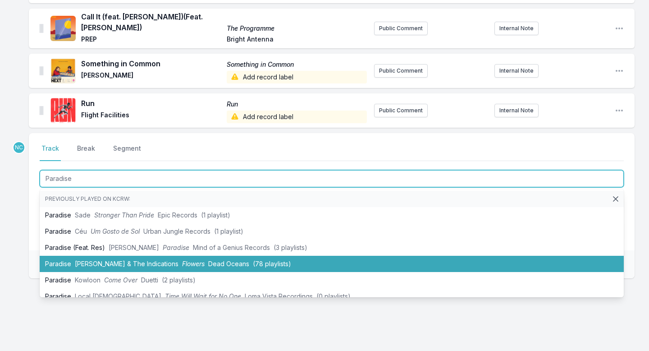
click at [252, 258] on li "Paradise Durand Jones & The Indications Flowers Dead Oceans (78 playlists)" at bounding box center [332, 264] width 584 height 16
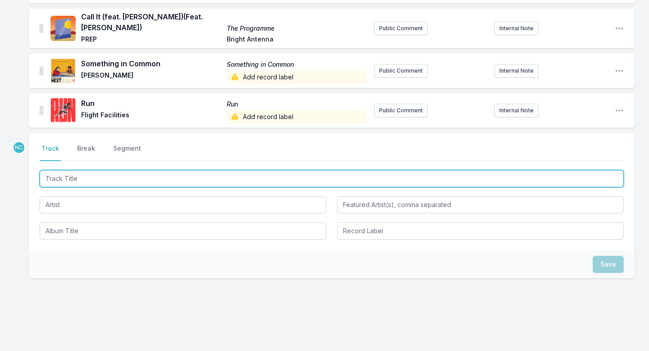
scroll to position [954, 0]
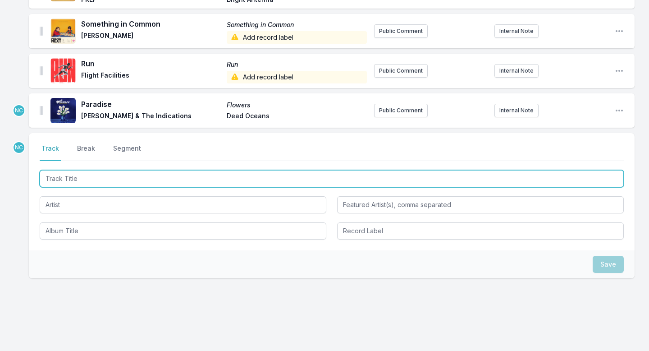
click at [245, 182] on input "Track Title" at bounding box center [332, 178] width 584 height 17
type input "OPEN UP THAT DOOR"
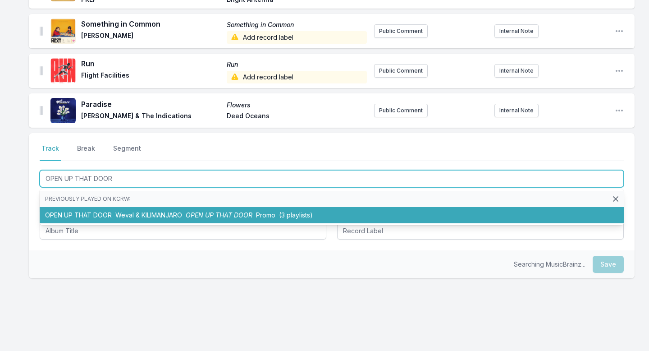
click at [225, 209] on li "OPEN UP THAT DOOR Weval & KILIMANJARO OPEN UP THAT DOOR Promo (3 playlists)" at bounding box center [332, 215] width 584 height 16
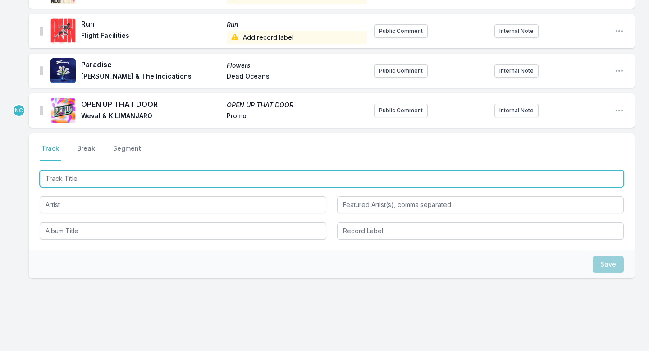
click at [216, 180] on input "Track Title" at bounding box center [332, 178] width 584 height 17
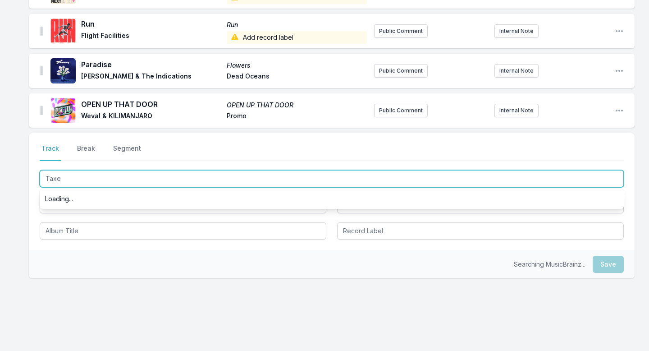
type input "Taxes"
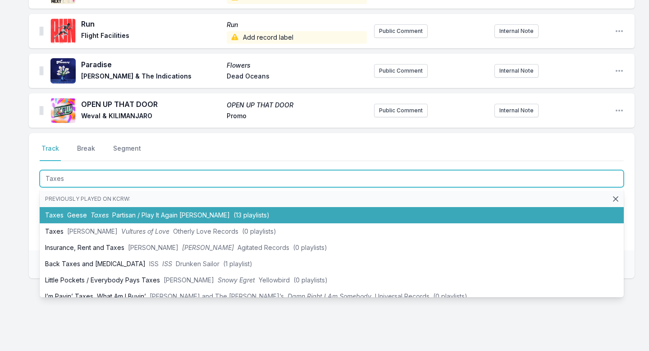
click at [200, 210] on li "Taxes Geese Taxes Partisan / Play It Again Sam (13 playlists)" at bounding box center [332, 215] width 584 height 16
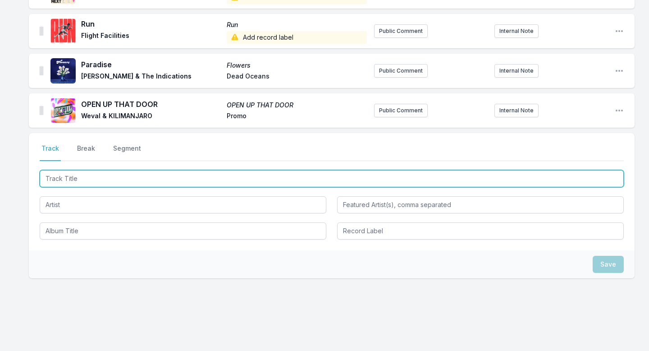
scroll to position [1033, 0]
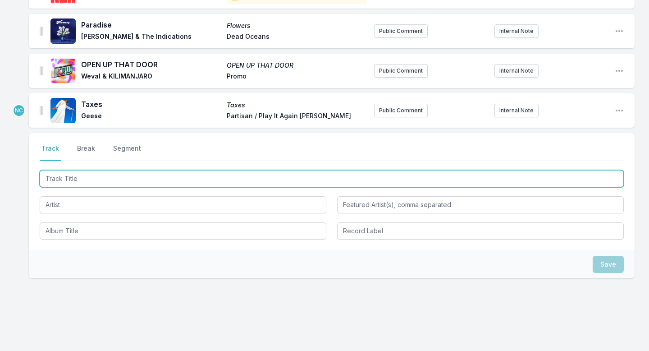
click at [198, 184] on input "Track Title" at bounding box center [332, 178] width 584 height 17
type input "Elegantly Wasted"
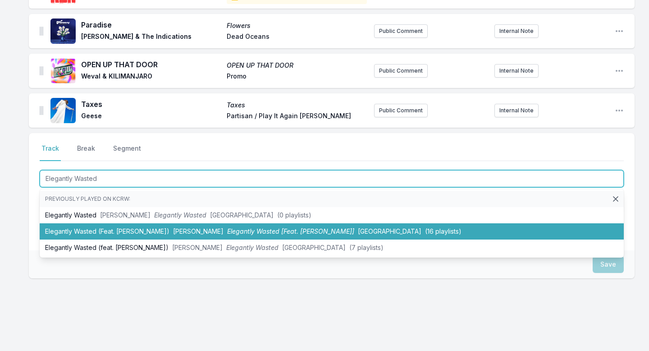
click at [190, 228] on span "Hermanos Gutiérrez" at bounding box center [198, 231] width 50 height 8
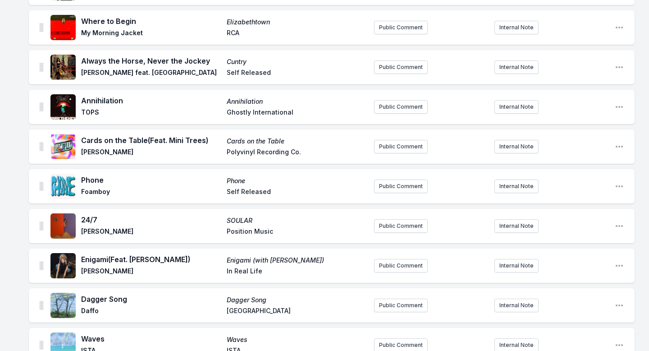
scroll to position [0, 0]
